Goal: Navigation & Orientation: Find specific page/section

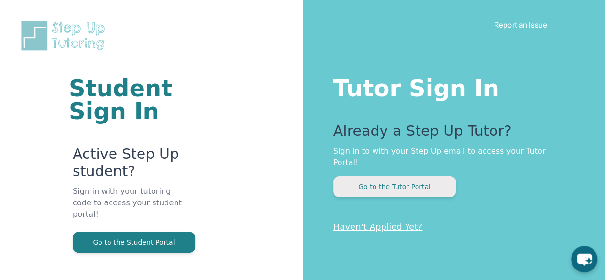
click at [370, 183] on button "Go to the Tutor Portal" at bounding box center [394, 186] width 122 height 21
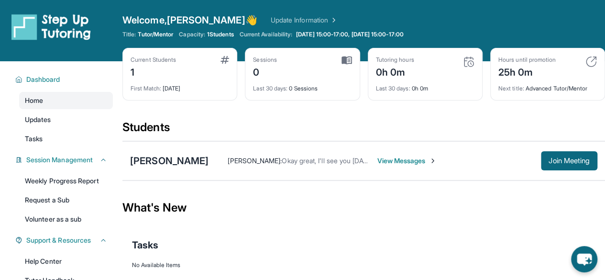
click at [594, 62] on img at bounding box center [590, 61] width 11 height 11
click at [587, 62] on img at bounding box center [590, 61] width 11 height 11
click at [533, 59] on div "Hours until promotion" at bounding box center [526, 60] width 57 height 8
click at [515, 68] on div "25h 0m" at bounding box center [526, 71] width 57 height 15
click at [503, 76] on div "25h 0m" at bounding box center [526, 71] width 57 height 15
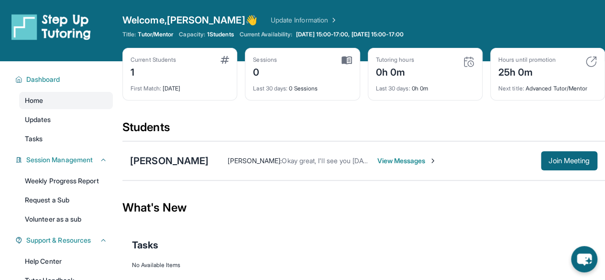
click at [466, 63] on img at bounding box center [468, 61] width 11 height 11
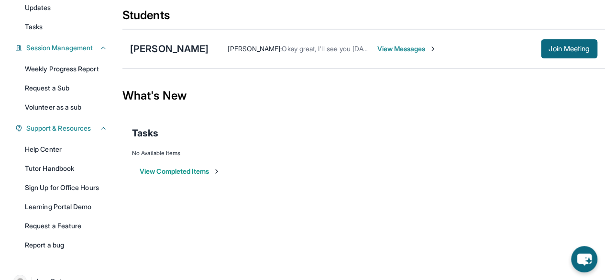
scroll to position [133, 0]
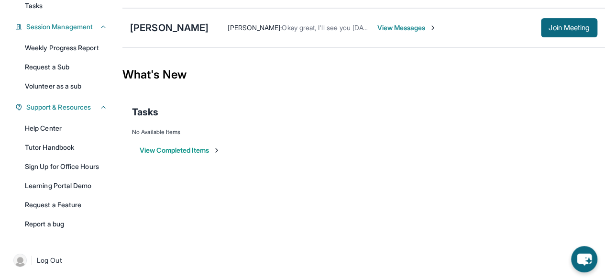
click at [186, 150] on button "View Completed Items" at bounding box center [180, 150] width 81 height 10
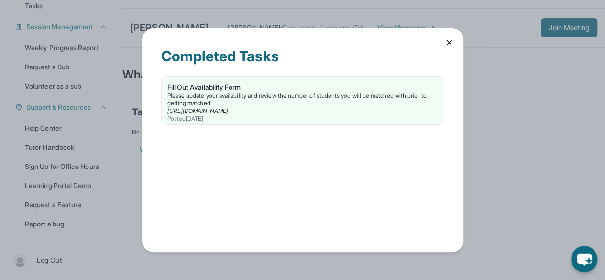
click at [450, 46] on icon at bounding box center [449, 43] width 10 height 10
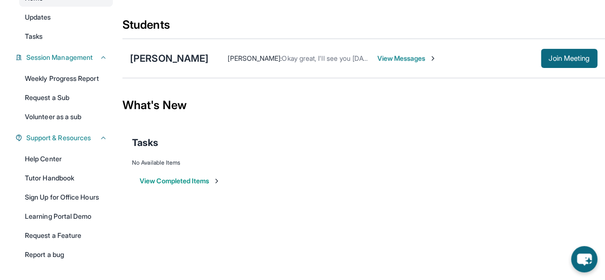
scroll to position [85, 0]
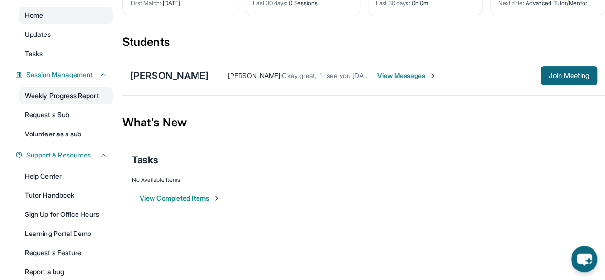
click at [76, 100] on link "Weekly Progress Report" at bounding box center [66, 95] width 94 height 17
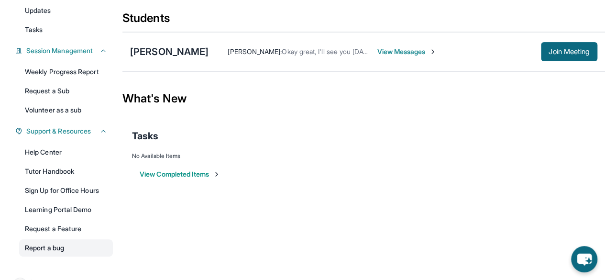
scroll to position [133, 0]
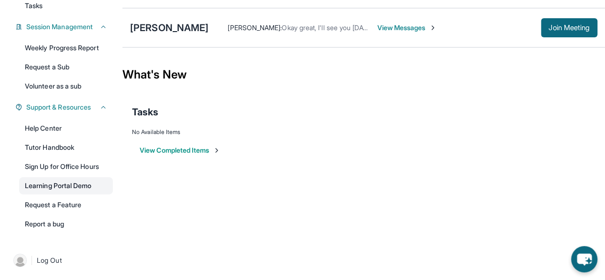
click at [53, 185] on link "Learning Portal Demo" at bounding box center [66, 185] width 94 height 17
